Goal: Navigation & Orientation: Find specific page/section

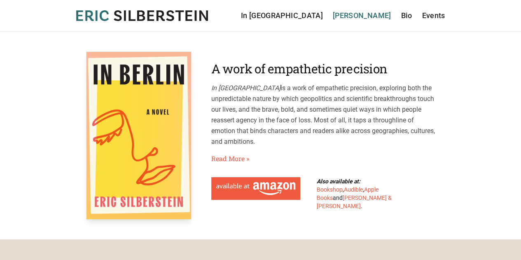
click at [369, 19] on link "[PERSON_NAME]" at bounding box center [362, 16] width 58 height 12
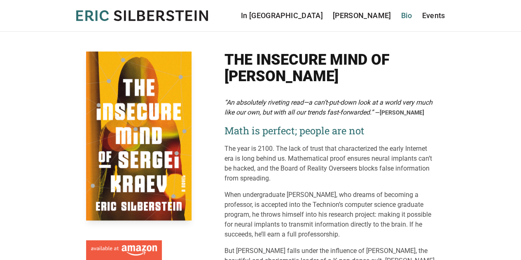
click at [406, 16] on link "Bio" at bounding box center [406, 16] width 11 height 12
